Goal: Task Accomplishment & Management: Manage account settings

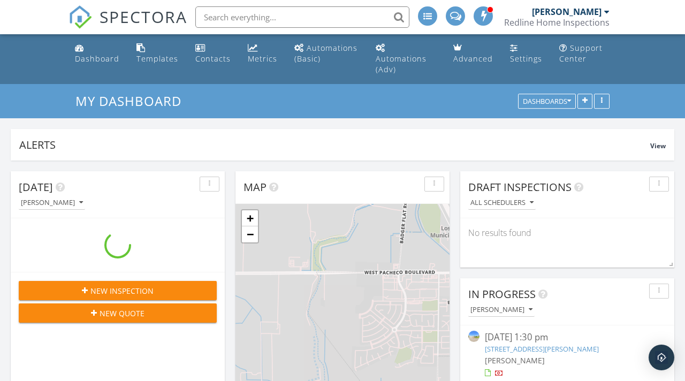
scroll to position [1242, 686]
click at [118, 18] on span "SPECTORA" at bounding box center [144, 16] width 88 height 22
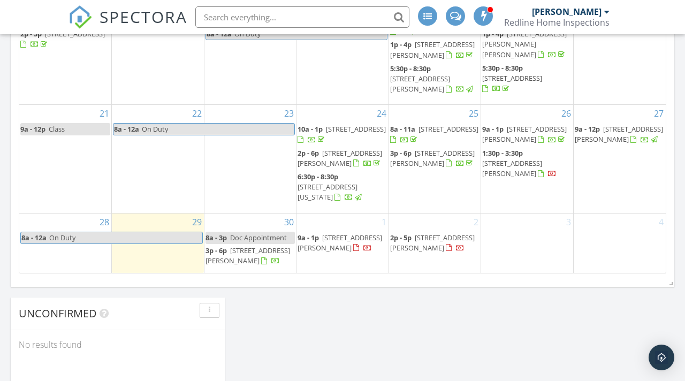
scroll to position [764, 0]
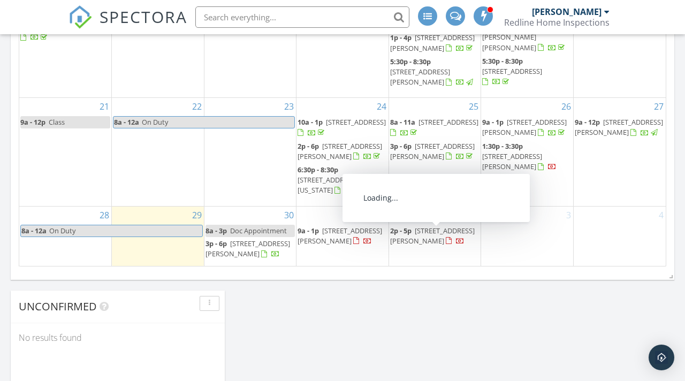
click at [446, 245] on div at bounding box center [449, 241] width 6 height 7
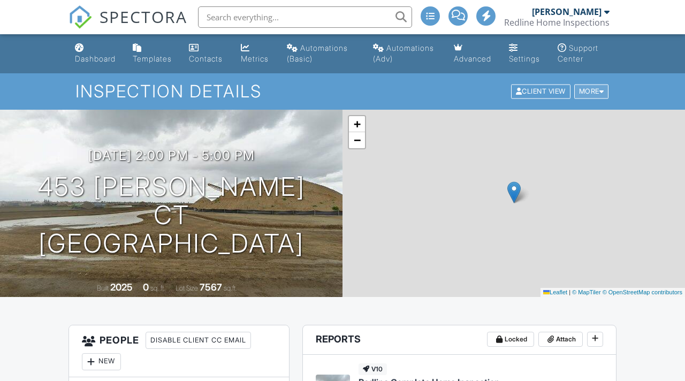
click at [580, 85] on div "More" at bounding box center [591, 92] width 35 height 14
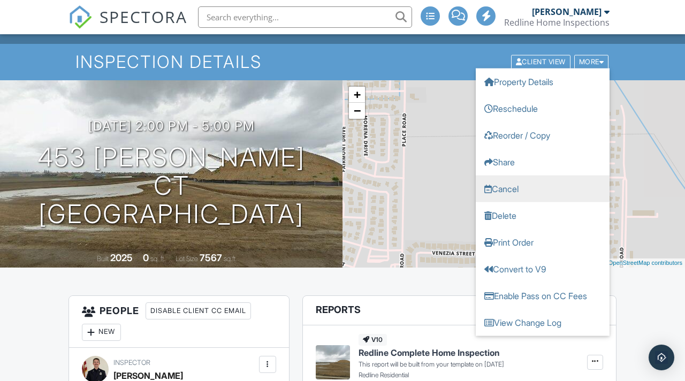
click at [504, 192] on link "Cancel" at bounding box center [543, 189] width 134 height 27
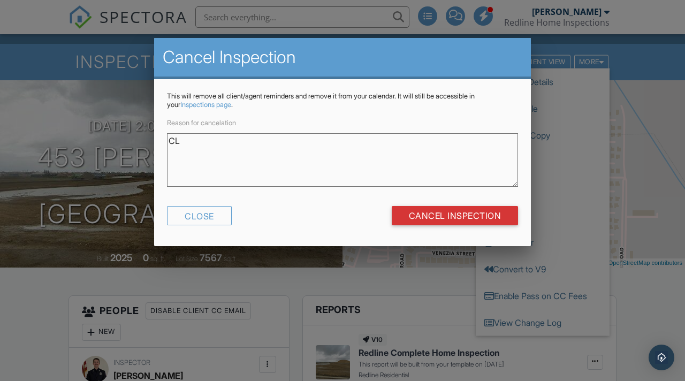
type textarea "C"
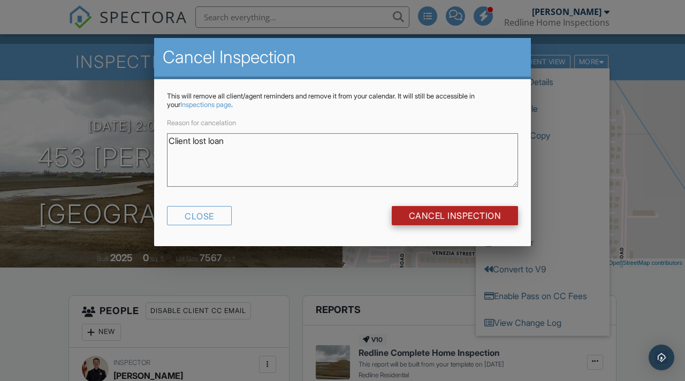
type textarea "Client lost loan"
click at [430, 217] on input "Cancel Inspection" at bounding box center [455, 215] width 127 height 19
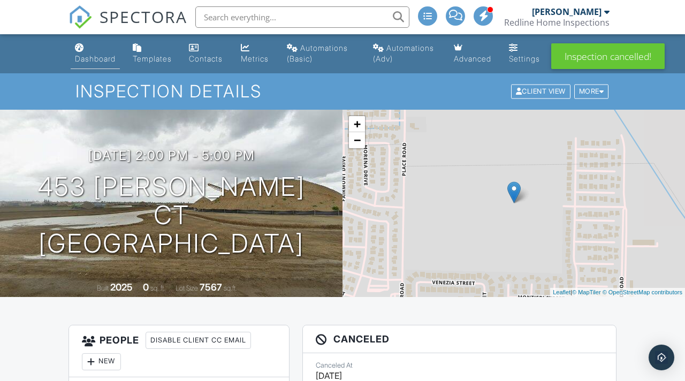
click at [87, 56] on div "Dashboard" at bounding box center [95, 58] width 41 height 9
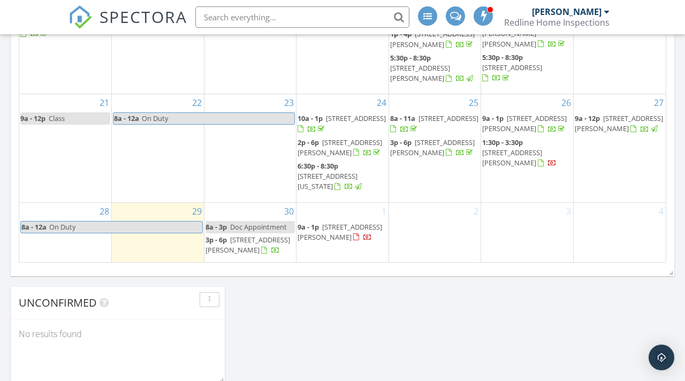
scroll to position [771, 0]
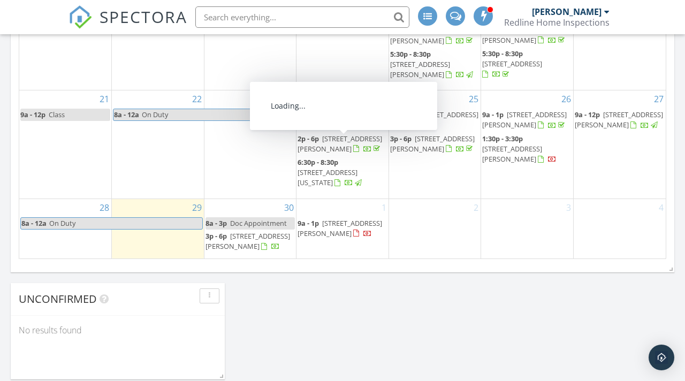
click at [470, 227] on div "2" at bounding box center [435, 228] width 92 height 59
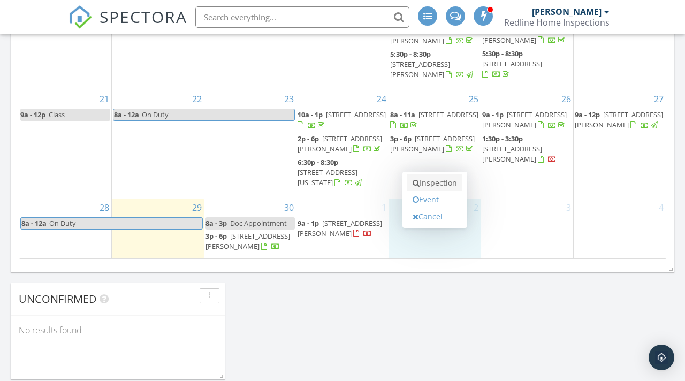
click at [444, 186] on link "Inspection" at bounding box center [434, 183] width 55 height 17
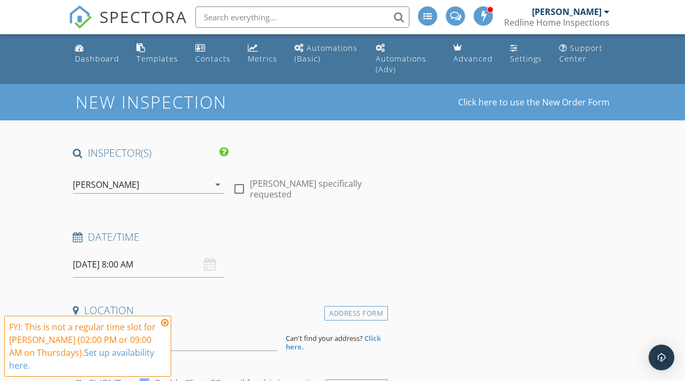
click at [165, 322] on icon at bounding box center [164, 323] width 7 height 9
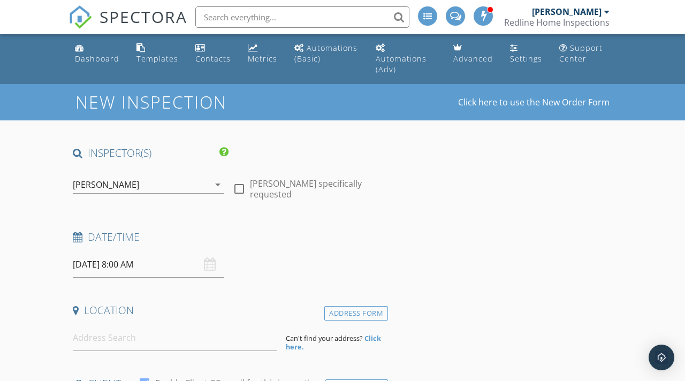
click at [130, 269] on input "[DATE] 8:00 AM" at bounding box center [148, 265] width 151 height 26
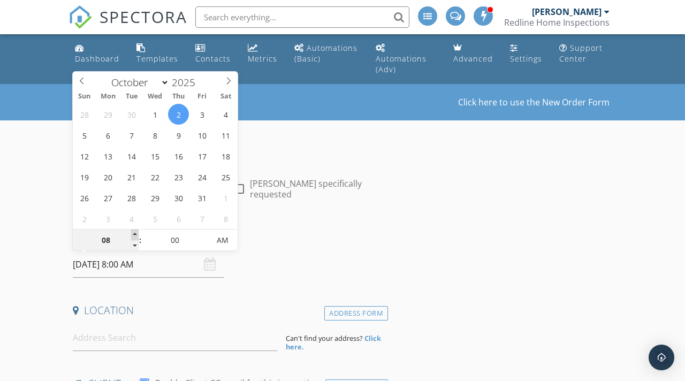
type input "09"
type input "[DATE] 9:00 AM"
click at [136, 231] on span at bounding box center [134, 235] width 7 height 11
click at [265, 233] on h4 "Date/Time" at bounding box center [228, 237] width 311 height 14
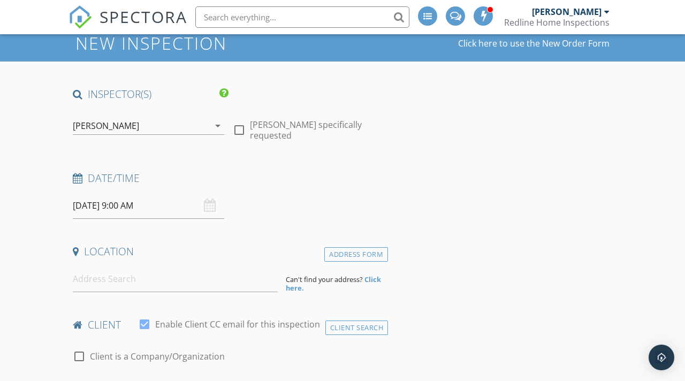
scroll to position [64, 0]
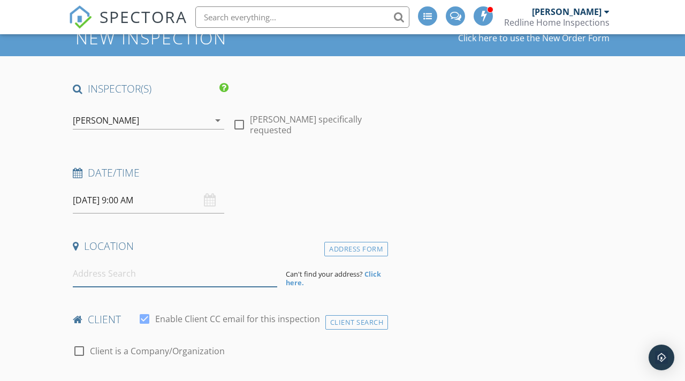
click at [189, 281] on input at bounding box center [175, 274] width 204 height 26
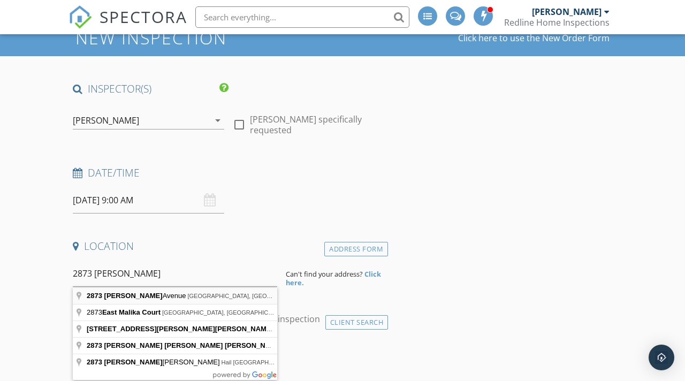
type input "[STREET_ADDRESS]"
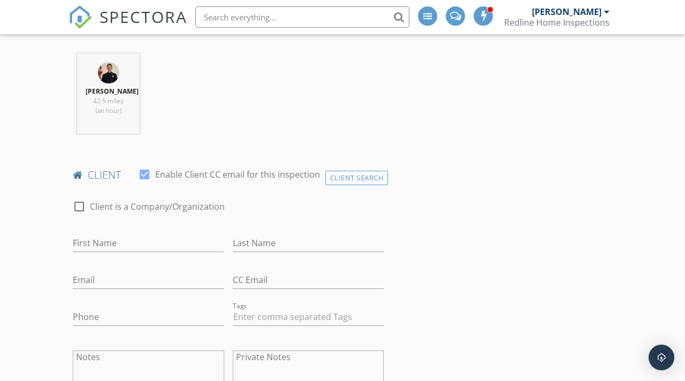
scroll to position [450, 0]
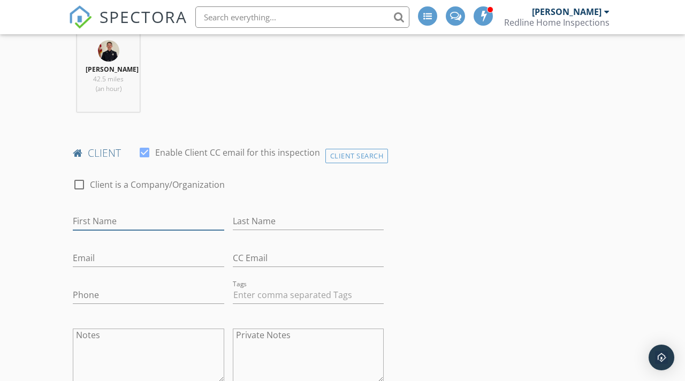
click at [110, 219] on input "First Name" at bounding box center [148, 222] width 151 height 18
type input "[PERSON_NAME]"
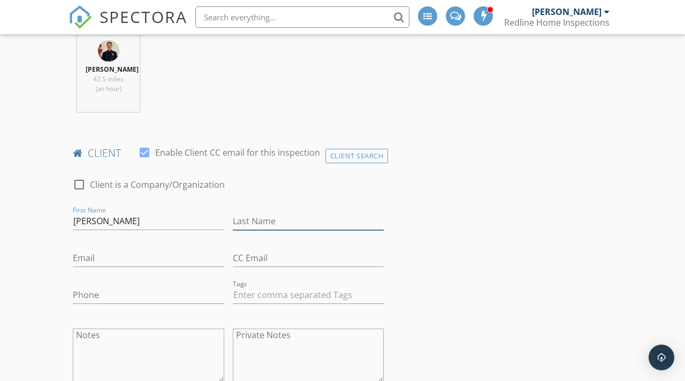
click at [269, 223] on input "Last Name" at bounding box center [308, 222] width 151 height 18
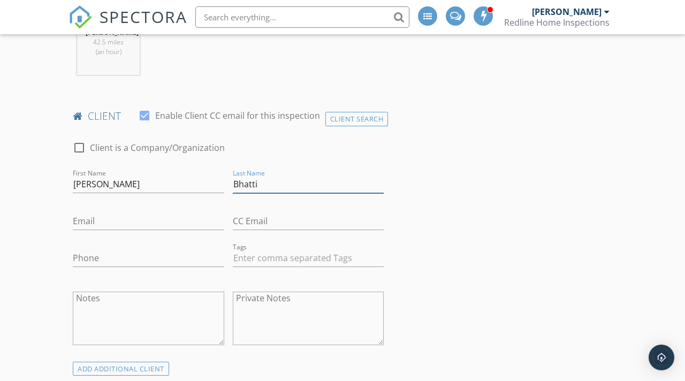
scroll to position [488, 0]
type input "Bhatti"
click at [186, 222] on input "Email" at bounding box center [148, 220] width 151 height 18
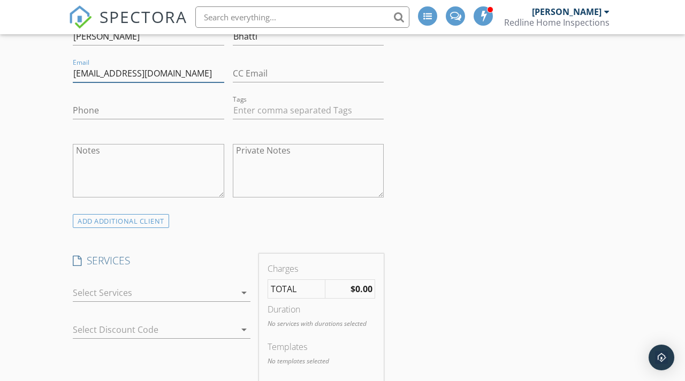
scroll to position [716, 0]
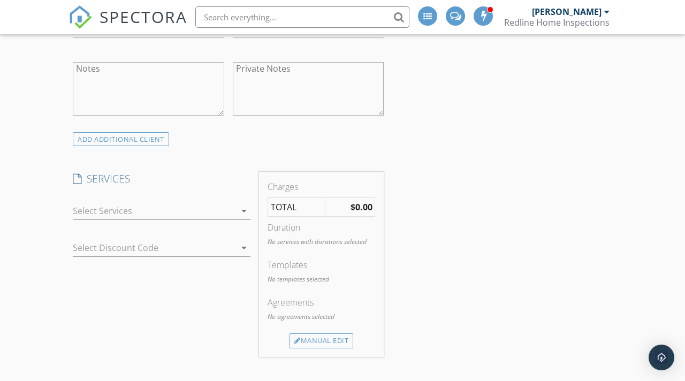
type input "[EMAIL_ADDRESS][DOMAIN_NAME]"
click at [182, 209] on div at bounding box center [154, 210] width 163 height 17
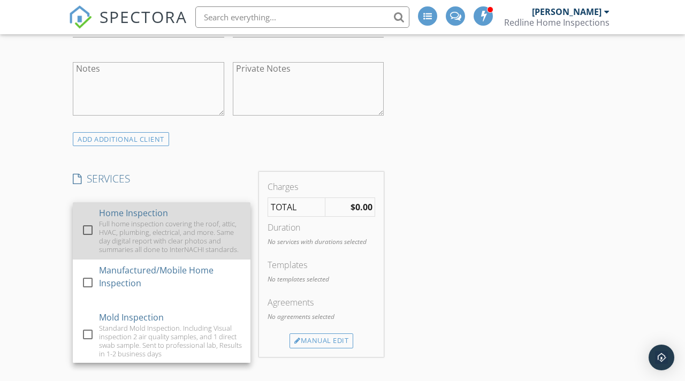
click at [134, 228] on div "Full home inspection covering the roof, attic, HVAC, plumbing, electrical, and …" at bounding box center [170, 236] width 143 height 34
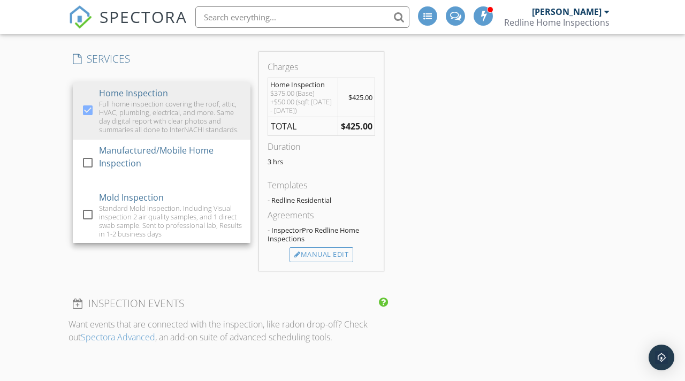
scroll to position [835, 0]
click at [344, 254] on div "Manual Edit" at bounding box center [322, 255] width 64 height 15
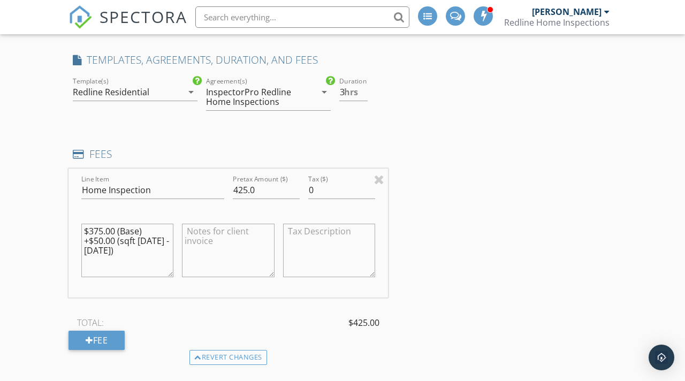
click at [104, 242] on textarea "$375.00 (Base) +$50.00 (sqft 1500 - 2000)" at bounding box center [127, 251] width 92 height 54
click at [90, 228] on textarea "$375.00 (Base) +$50.00 (sqft 1500 - 2000)" at bounding box center [127, 251] width 92 height 54
drag, startPoint x: 84, startPoint y: 238, endPoint x: 151, endPoint y: 277, distance: 77.7
click at [151, 277] on textarea "$400.00 (Base) +$50.00 (sqft 1500 - 2000)" at bounding box center [127, 251] width 92 height 54
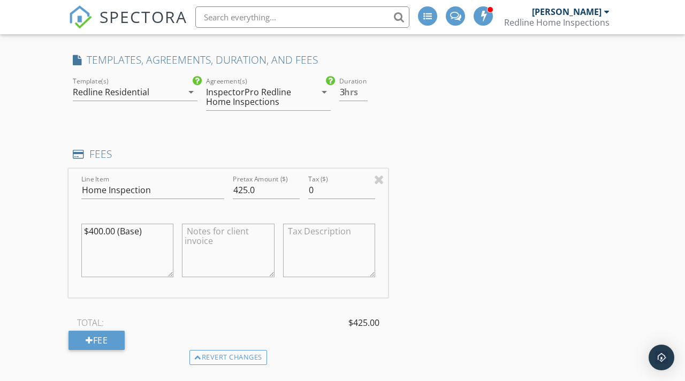
type textarea "$400.00 (Base)"
click at [239, 237] on textarea at bounding box center [228, 251] width 92 height 54
type textarea "Pest inspection included"
click at [237, 183] on input "425.0" at bounding box center [266, 190] width 67 height 18
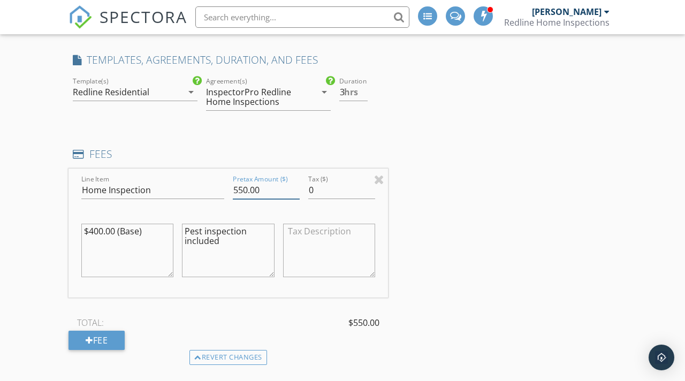
type input "550.00"
click at [454, 211] on div "INSPECTOR(S) check_box Kevin Spencer PRIMARY Kevin Spencer arrow_drop_down chec…" at bounding box center [343, 329] width 548 height 2036
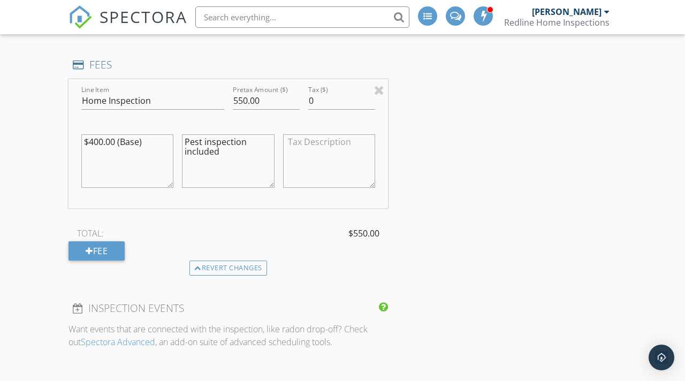
scroll to position [925, 0]
click at [104, 143] on textarea "$400.00 (Base)" at bounding box center [127, 161] width 92 height 54
type textarea "$550.00 (Base)"
click at [158, 259] on div "TOTAL: $550.00 Fee" at bounding box center [229, 242] width 320 height 35
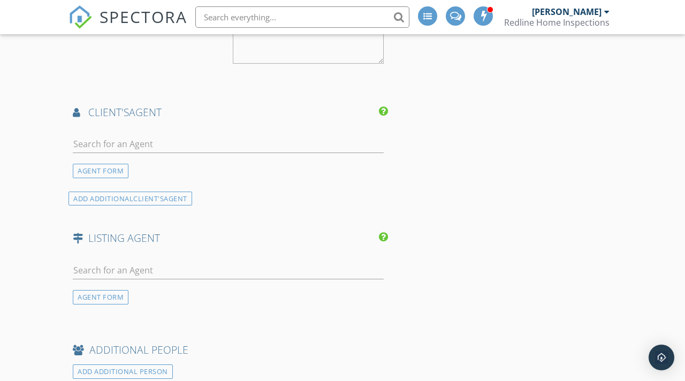
scroll to position [1389, 0]
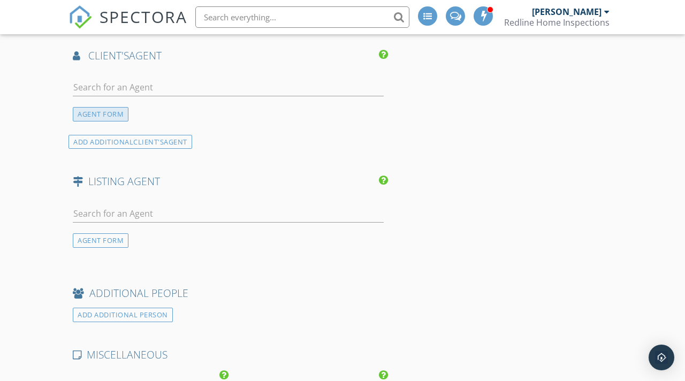
click at [116, 115] on div "AGENT FORM" at bounding box center [101, 114] width 56 height 14
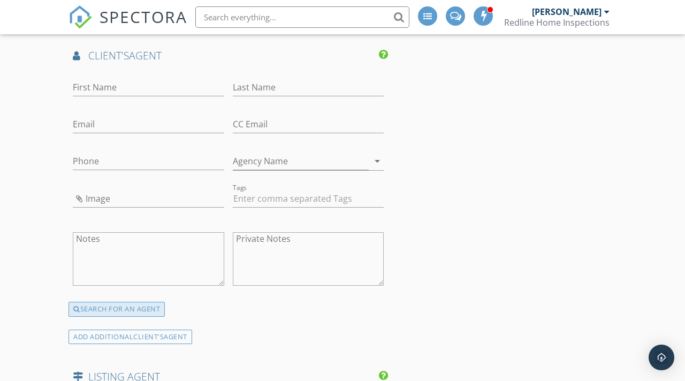
click at [142, 306] on div "SEARCH FOR AN AGENT" at bounding box center [117, 309] width 96 height 15
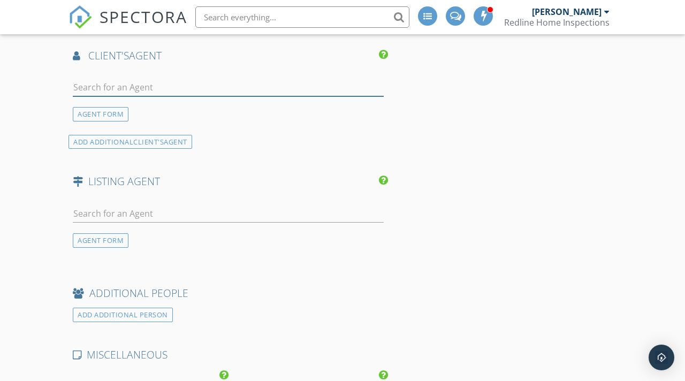
click at [173, 88] on input "text" at bounding box center [228, 88] width 311 height 18
type input "jashan"
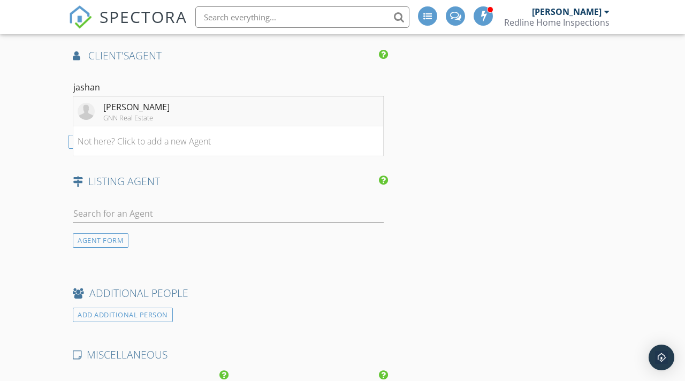
click at [209, 110] on li "Jashan Sidhu GNN Real Estate" at bounding box center [228, 111] width 310 height 30
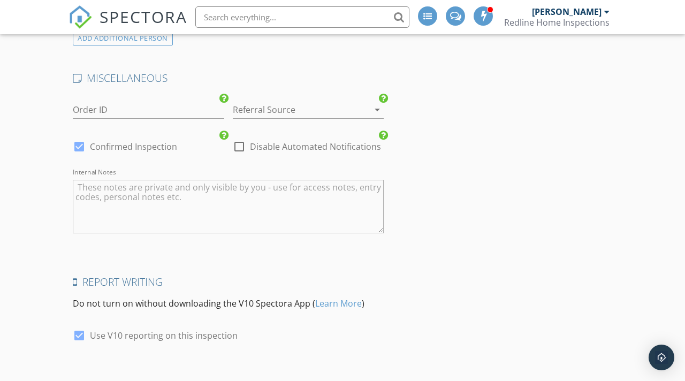
scroll to position [2029, 0]
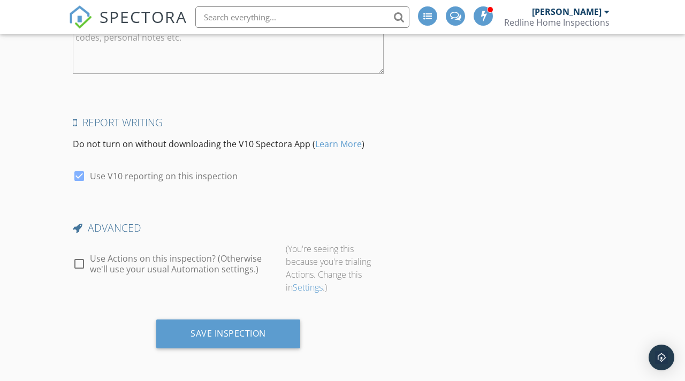
click at [76, 267] on div at bounding box center [79, 264] width 18 height 18
checkbox input "true"
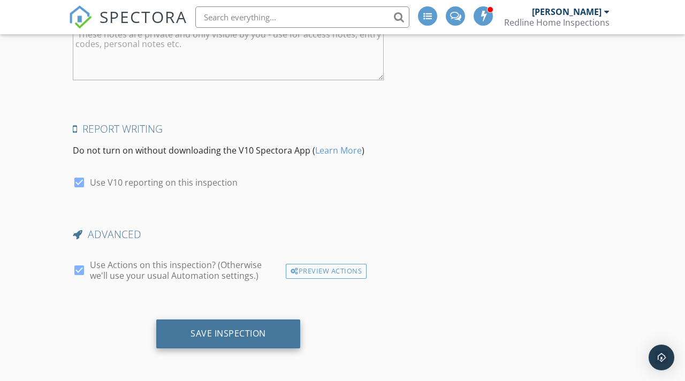
click at [200, 341] on div "Save Inspection" at bounding box center [228, 334] width 144 height 29
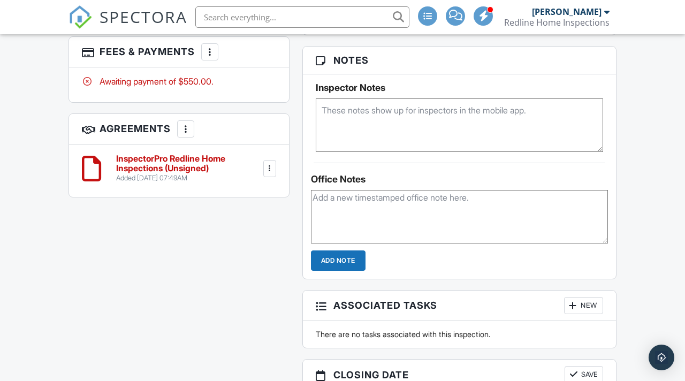
scroll to position [700, 0]
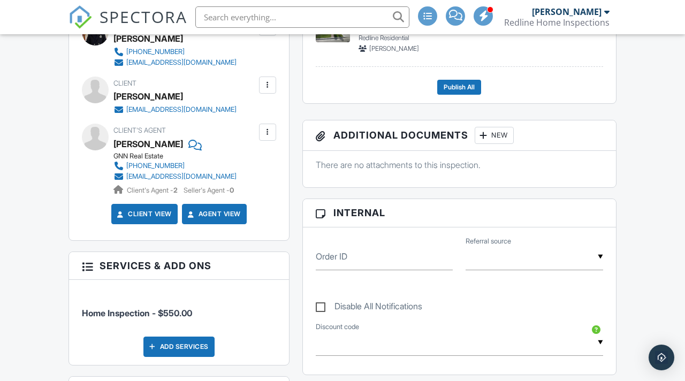
scroll to position [363, 0]
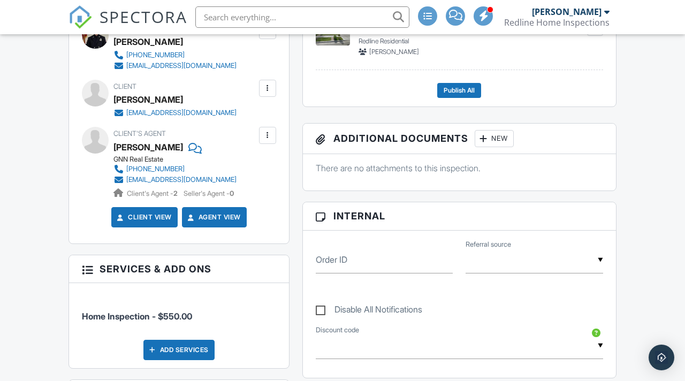
click at [269, 94] on div at bounding box center [267, 88] width 11 height 11
click at [239, 130] on li "Edit" at bounding box center [242, 121] width 55 height 27
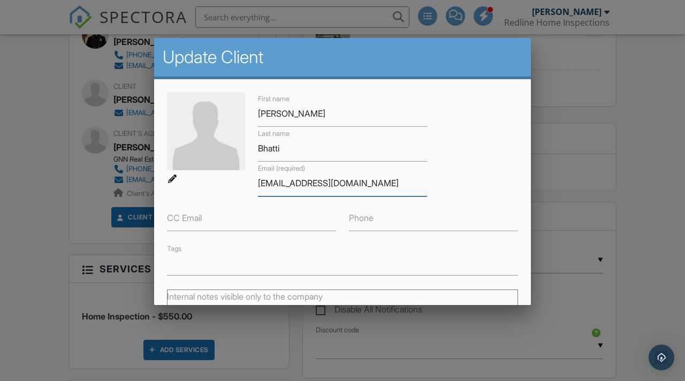
click at [266, 185] on input "[EMAIL_ADDRESS][DOMAIN_NAME]" at bounding box center [342, 183] width 169 height 26
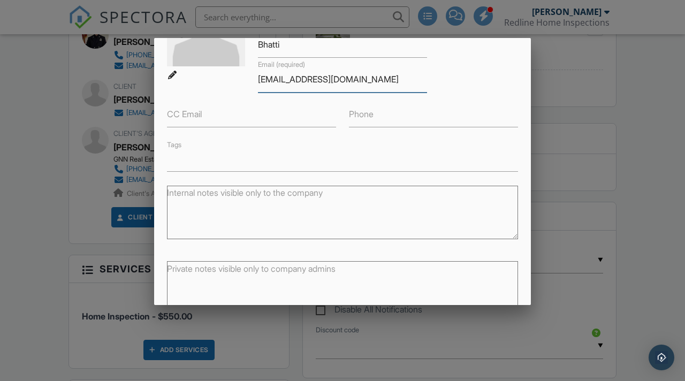
scroll to position [162, 0]
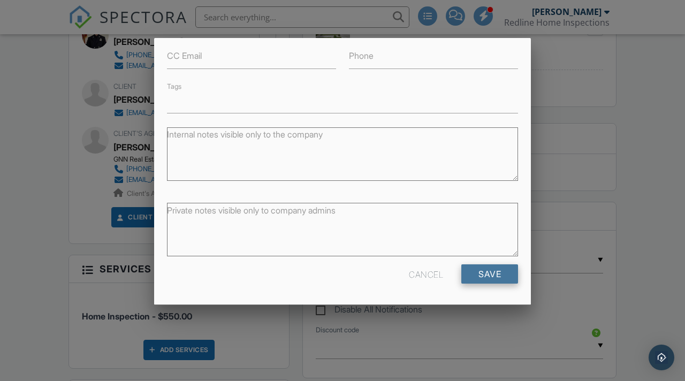
type input "[EMAIL_ADDRESS][DOMAIN_NAME]"
click at [468, 275] on input "Save" at bounding box center [489, 273] width 57 height 19
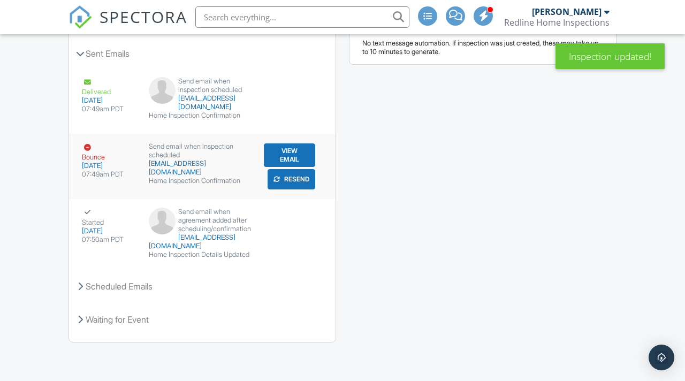
click at [290, 183] on button "Resend" at bounding box center [292, 179] width 48 height 20
